Goal: Information Seeking & Learning: Learn about a topic

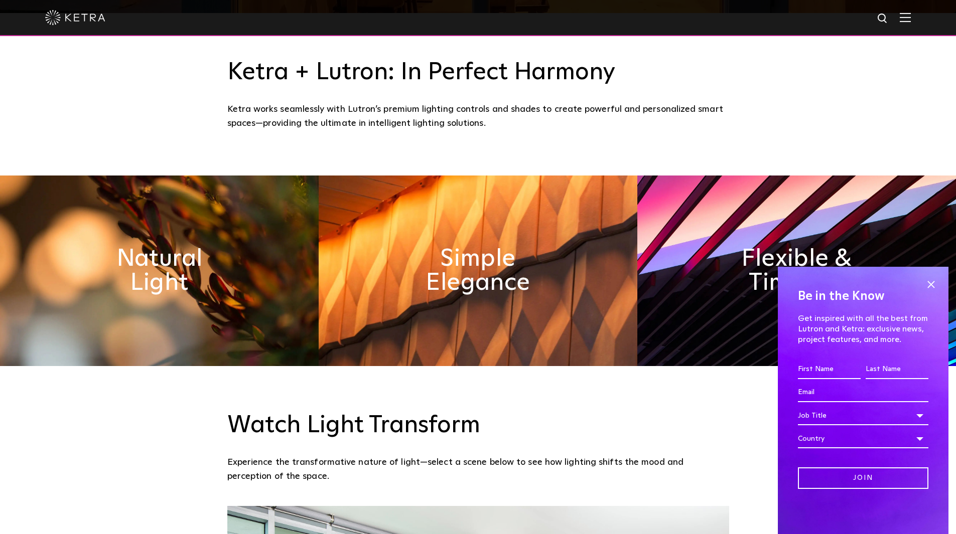
scroll to position [652, 0]
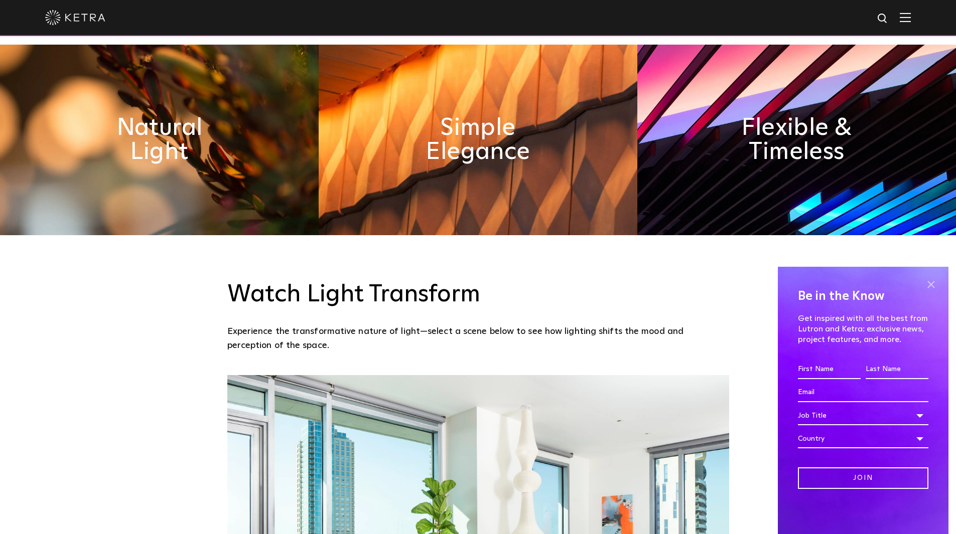
click at [930, 280] on span at bounding box center [930, 284] width 15 height 15
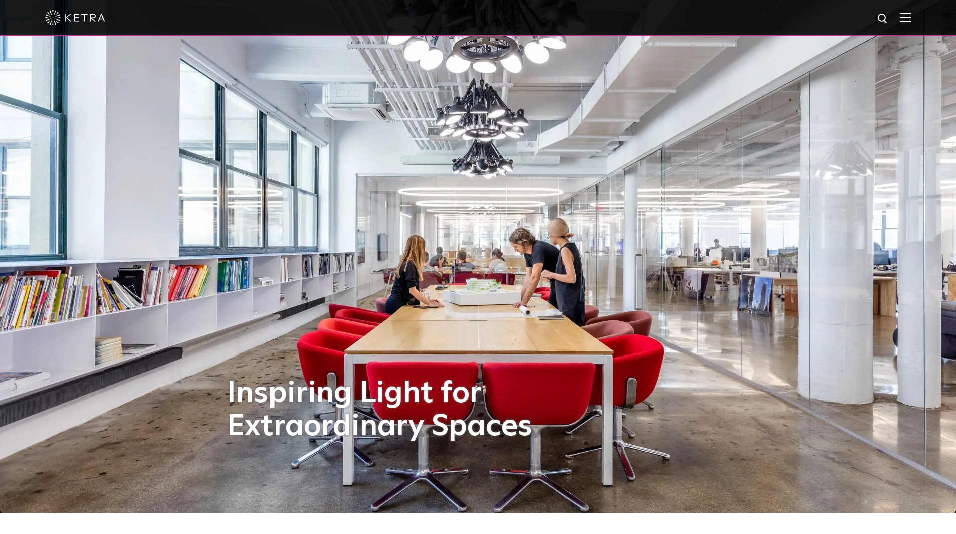
scroll to position [0, 0]
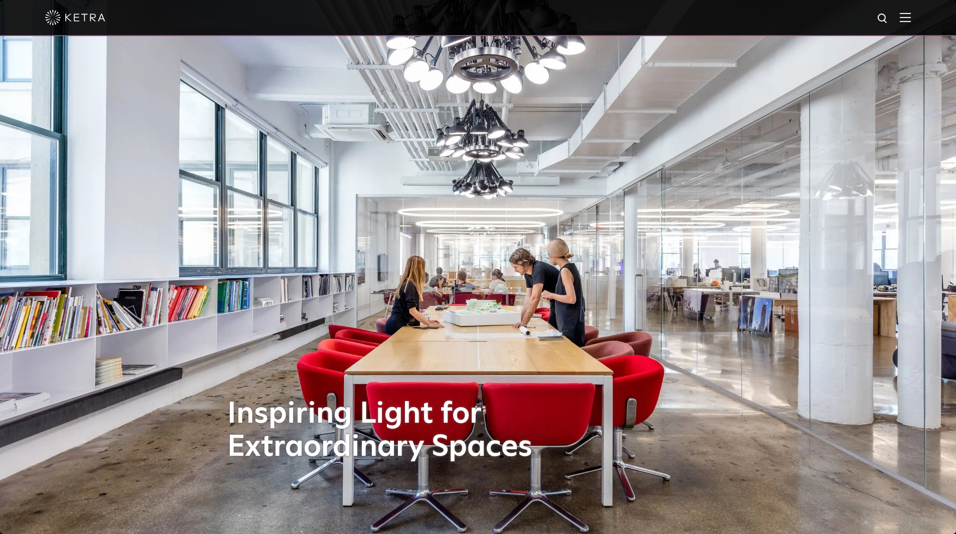
click at [911, 18] on img at bounding box center [905, 18] width 11 height 10
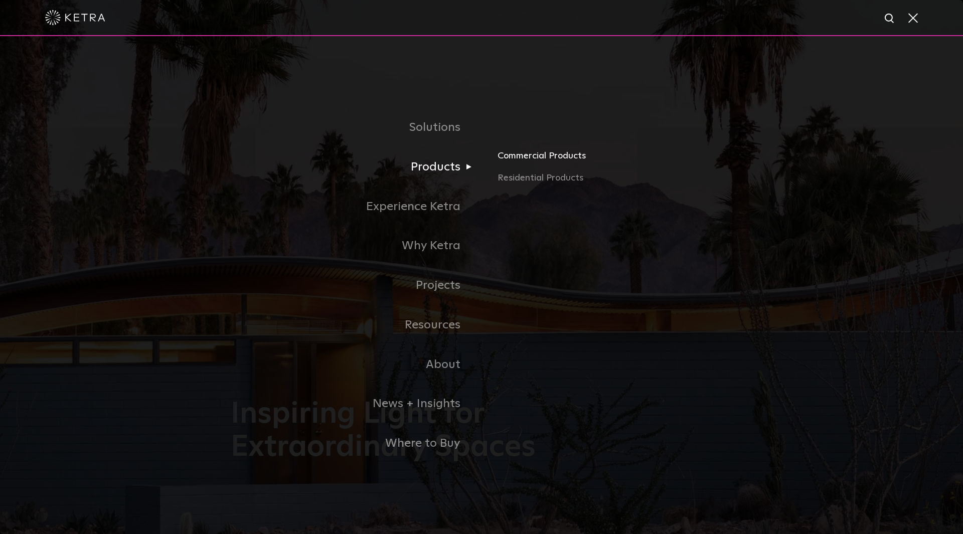
click at [513, 160] on link "Commercial Products" at bounding box center [615, 160] width 235 height 22
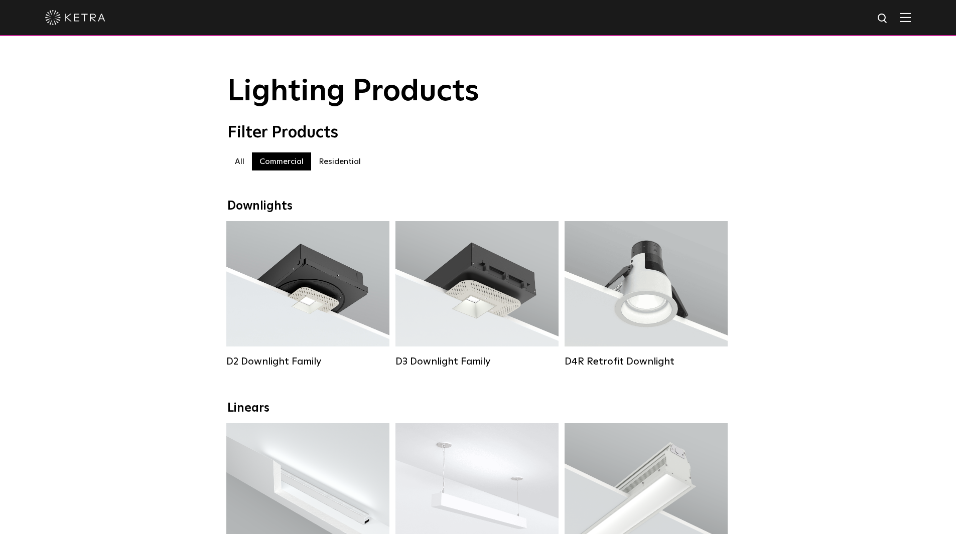
click at [911, 17] on img at bounding box center [905, 18] width 11 height 10
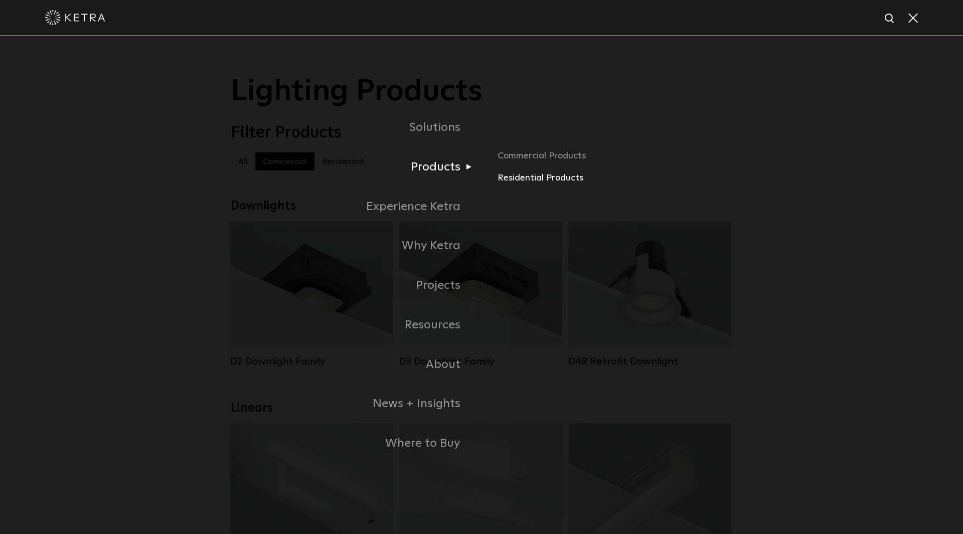
click at [525, 181] on link "Residential Products" at bounding box center [615, 178] width 235 height 15
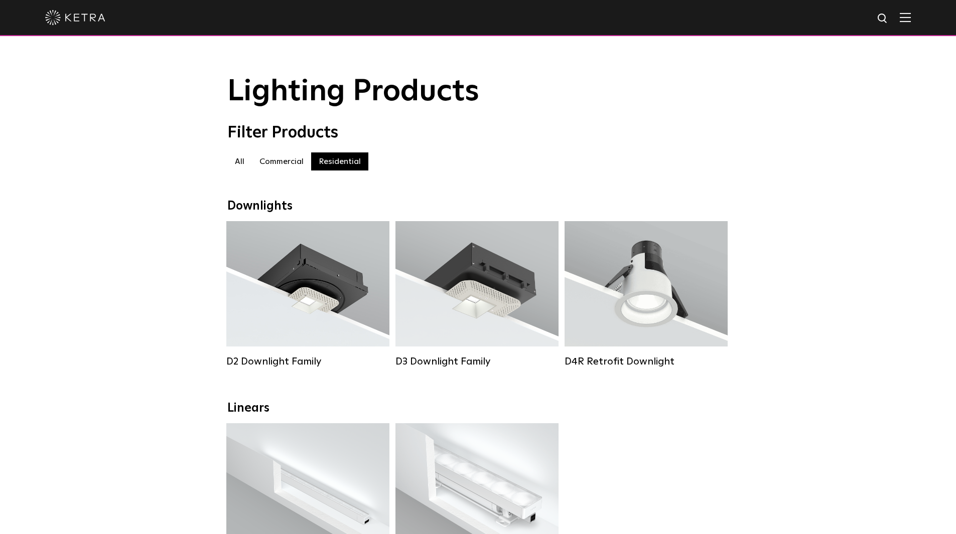
click at [240, 164] on label "All" at bounding box center [239, 162] width 25 height 18
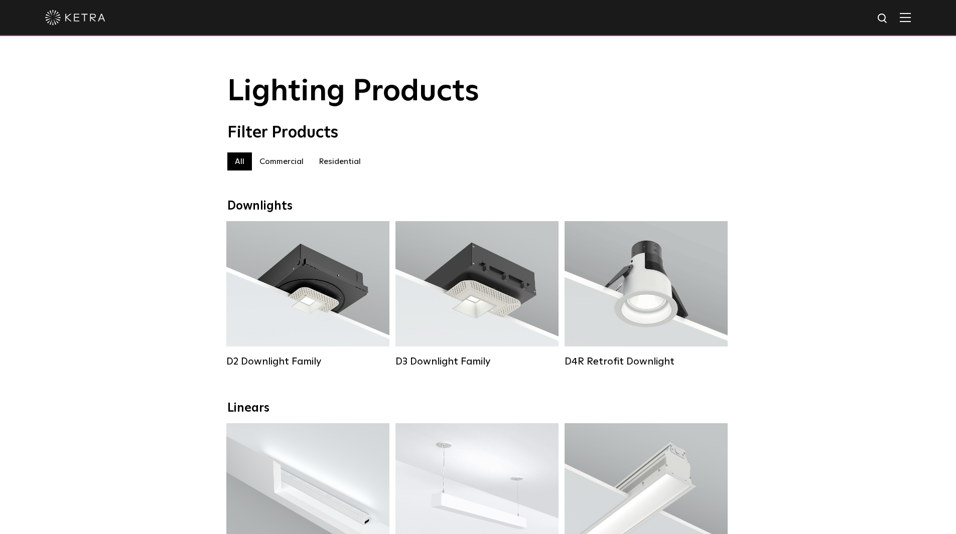
click at [79, 15] on img at bounding box center [75, 17] width 60 height 15
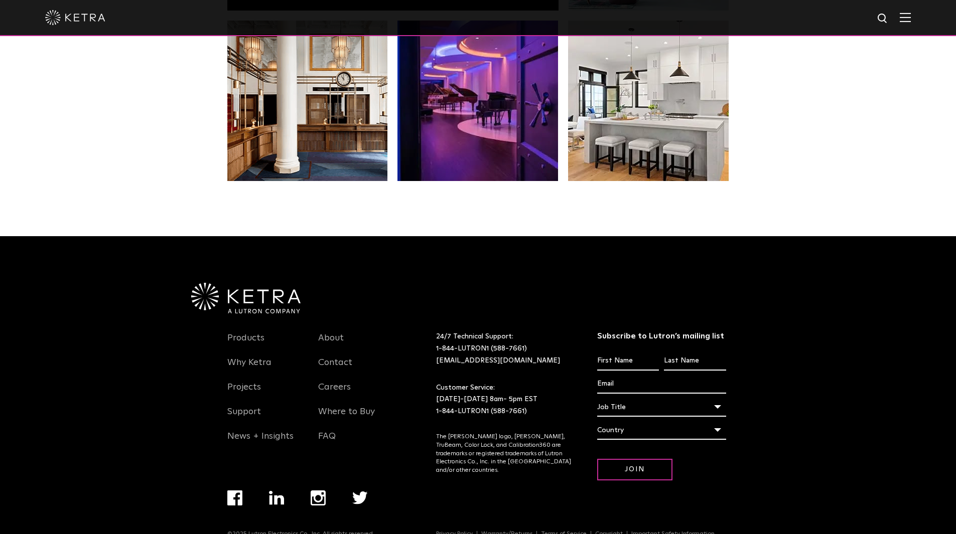
scroll to position [2107, 0]
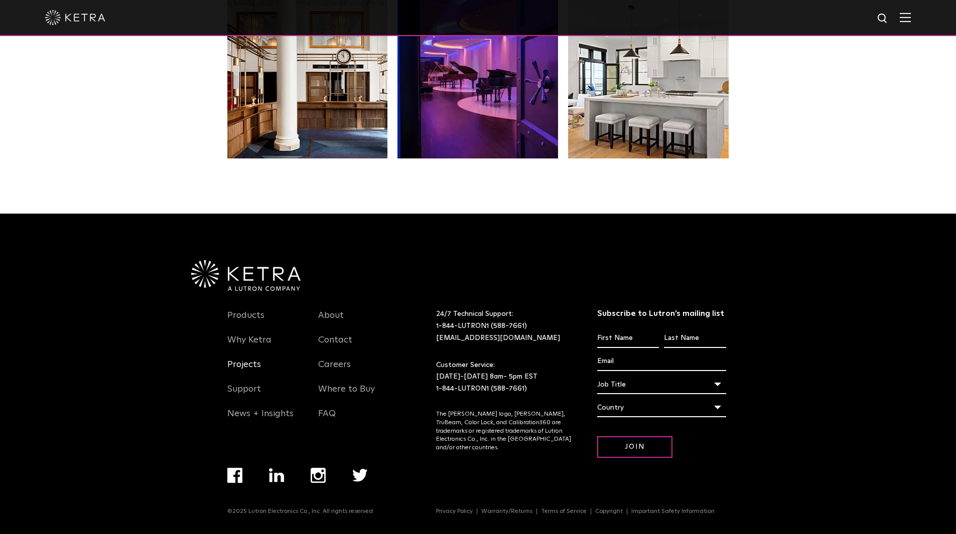
click at [243, 368] on link "Projects" at bounding box center [244, 370] width 34 height 23
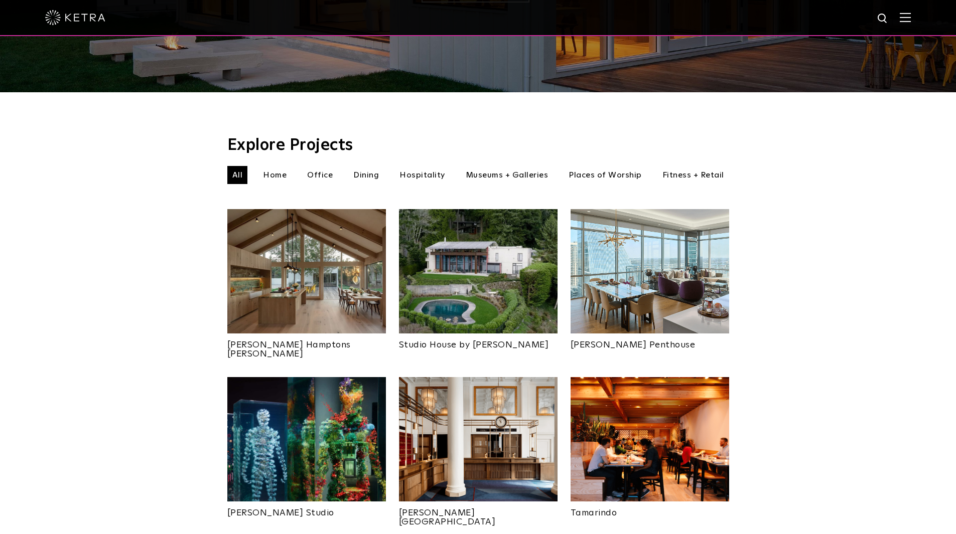
scroll to position [251, 0]
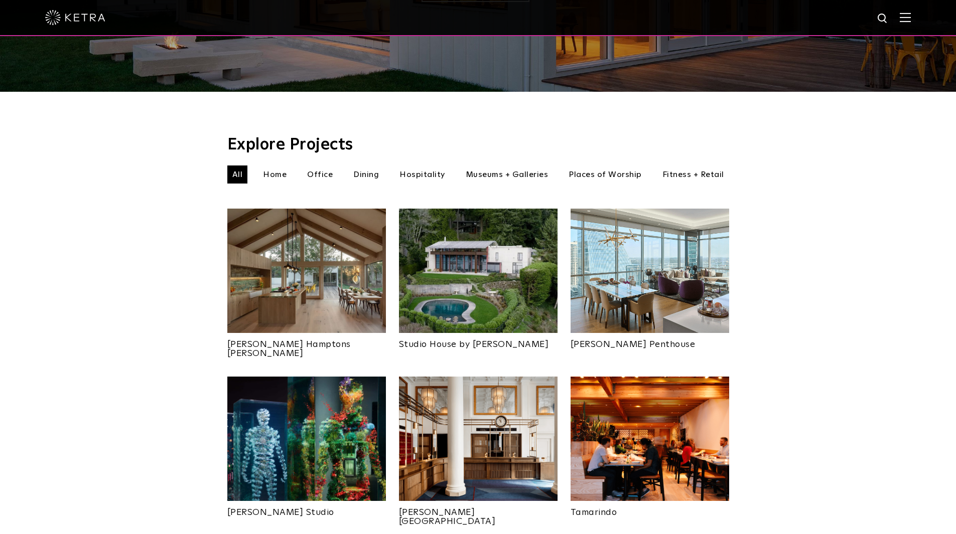
click at [426, 166] on li "Hospitality" at bounding box center [422, 175] width 56 height 18
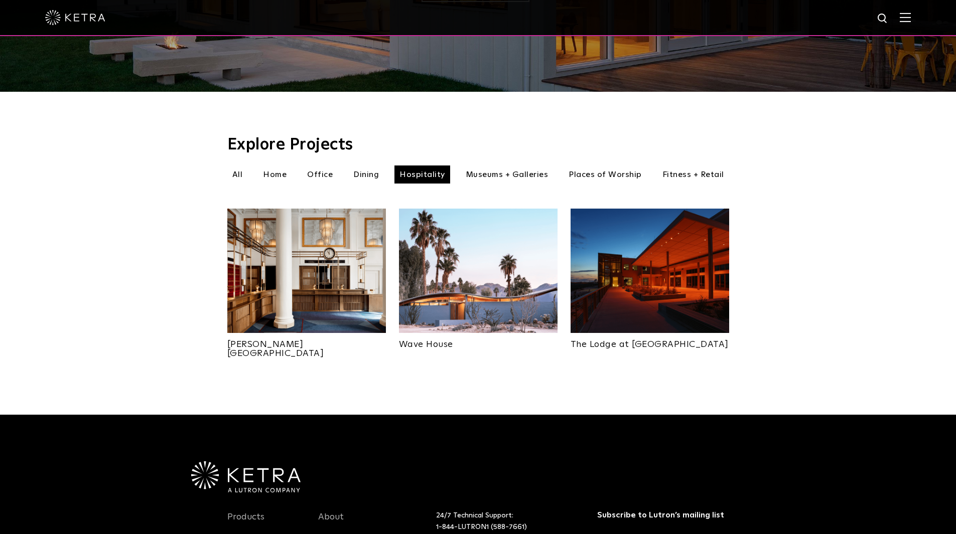
click at [322, 166] on li "Office" at bounding box center [320, 175] width 36 height 18
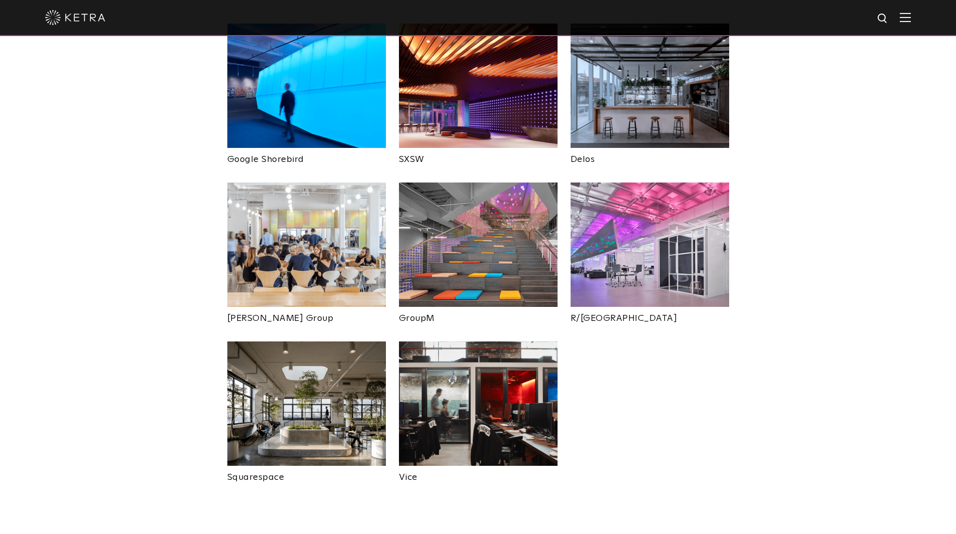
scroll to position [452, 0]
